Goal: Check status

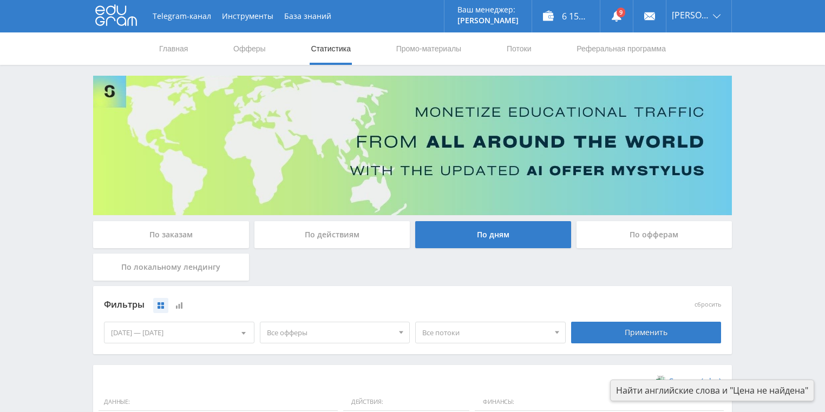
scroll to position [216, 0]
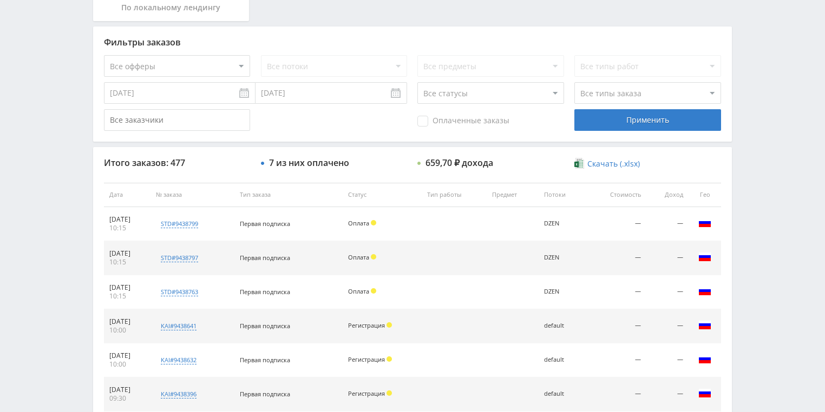
scroll to position [130, 0]
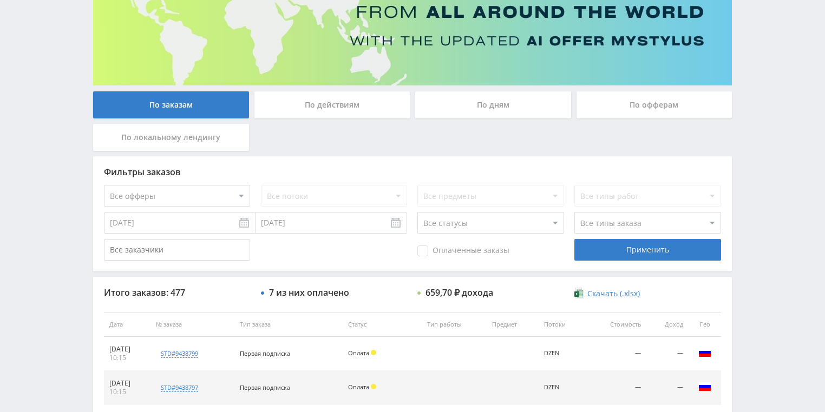
click at [307, 109] on div "По действиям" at bounding box center [332, 104] width 156 height 27
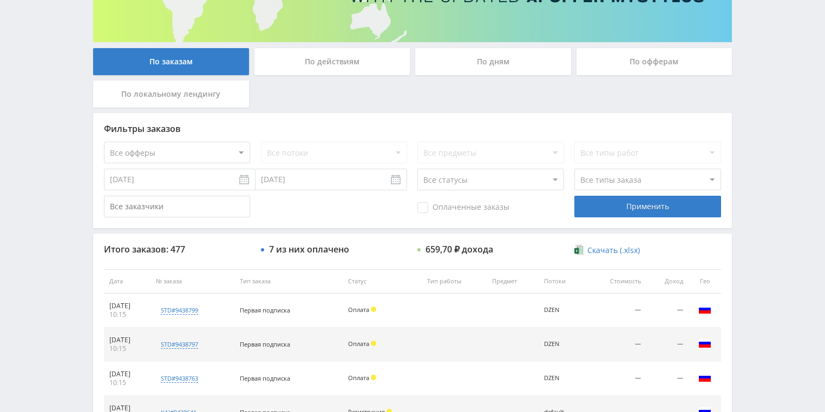
click at [336, 50] on div "По действиям" at bounding box center [332, 61] width 156 height 27
click at [0, 0] on input "По действиям" at bounding box center [0, 0] width 0 height 0
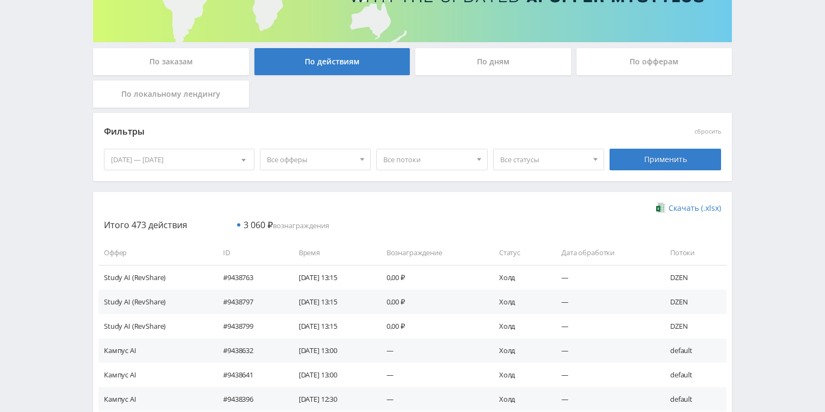
click at [455, 67] on div "По дням" at bounding box center [493, 61] width 156 height 27
click at [0, 0] on input "По дням" at bounding box center [0, 0] width 0 height 0
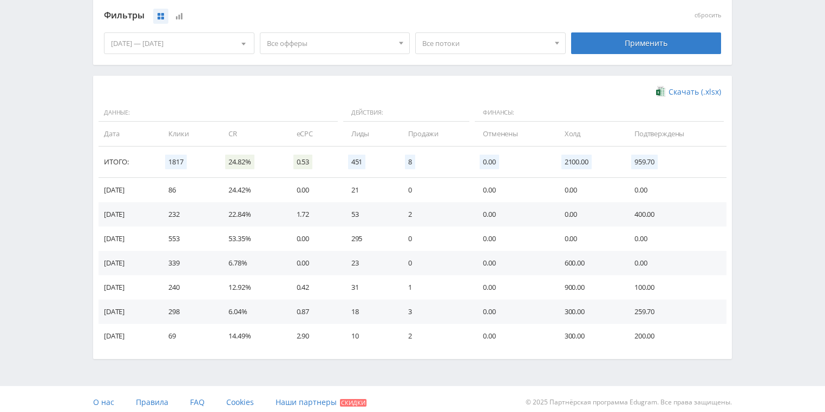
scroll to position [295, 0]
